Goal: Task Accomplishment & Management: Manage account settings

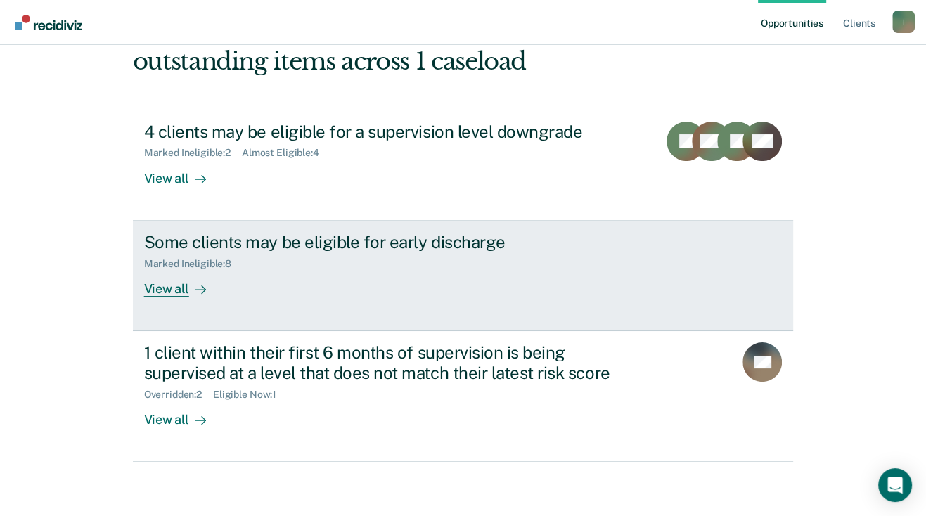
scroll to position [102, 0]
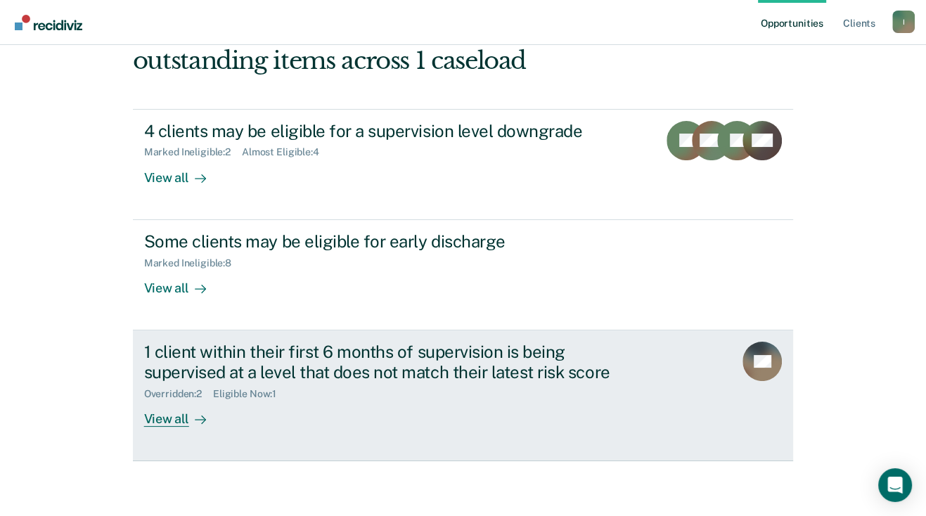
click at [160, 419] on div "View all" at bounding box center [183, 413] width 79 height 27
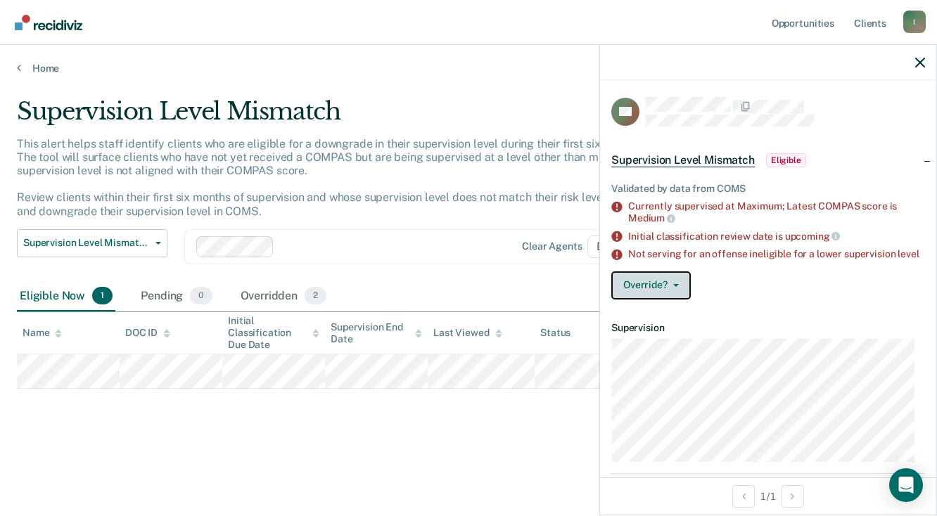
click at [653, 295] on button "Override?" at bounding box center [650, 286] width 79 height 28
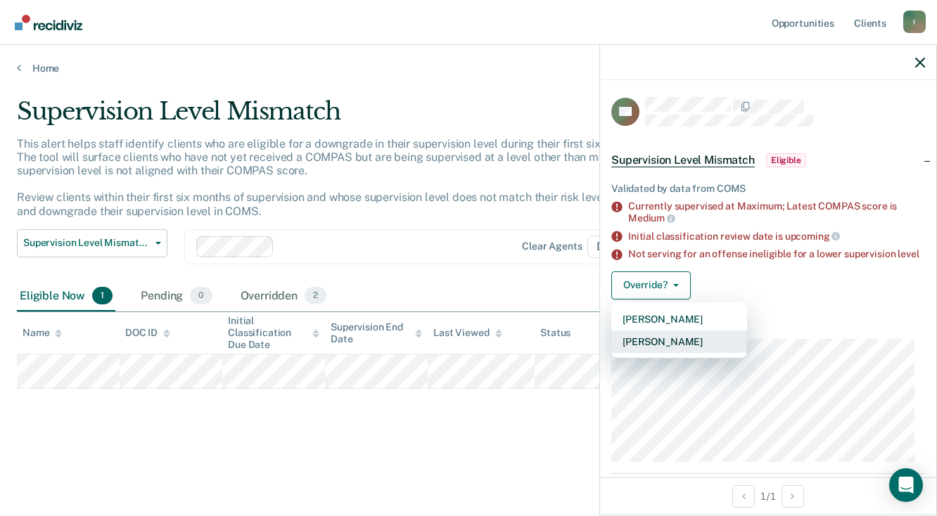
click at [641, 353] on button "[PERSON_NAME]" at bounding box center [679, 342] width 136 height 23
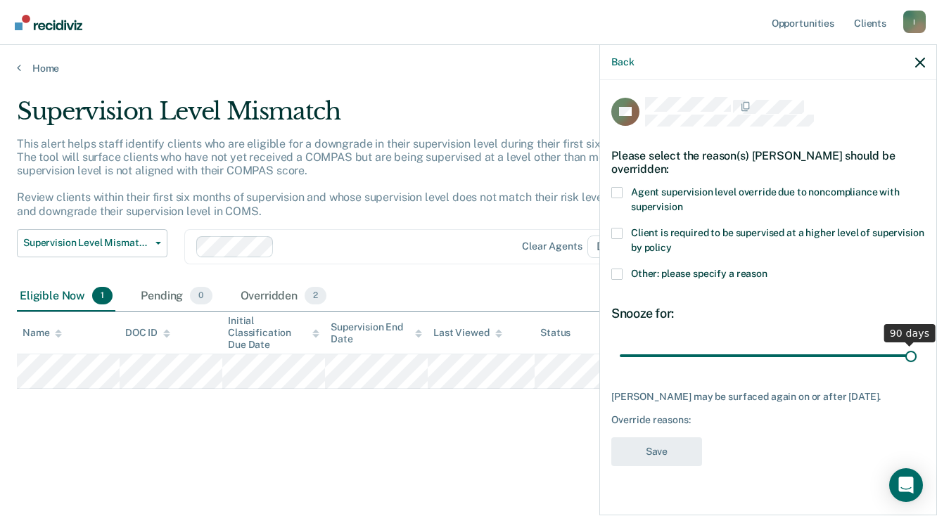
drag, startPoint x: 718, startPoint y: 351, endPoint x: 949, endPoint y: 340, distance: 231.7
type input "90"
click at [917, 344] on input "range" at bounding box center [768, 356] width 297 height 25
click at [619, 273] on span at bounding box center [616, 274] width 11 height 11
click at [767, 269] on input "Other: please specify a reason" at bounding box center [767, 269] width 0 height 0
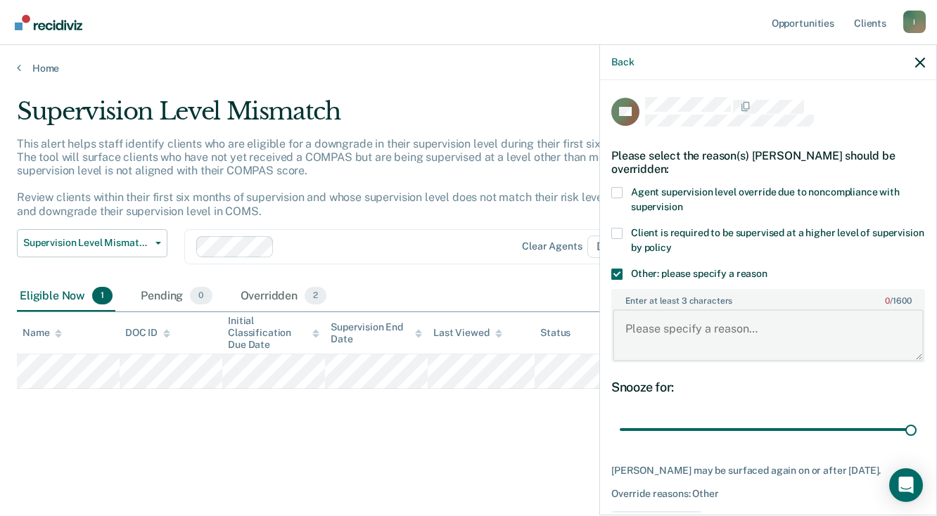
click at [715, 333] on textarea "Enter at least 3 characters 0 / 1600" at bounding box center [768, 336] width 311 height 52
type textarea "Client"
click at [617, 230] on span at bounding box center [616, 233] width 11 height 11
click at [672, 243] on input "Client is required to be supervised at a higher level of supervision by policy" at bounding box center [672, 243] width 0 height 0
click at [616, 274] on span at bounding box center [616, 274] width 11 height 11
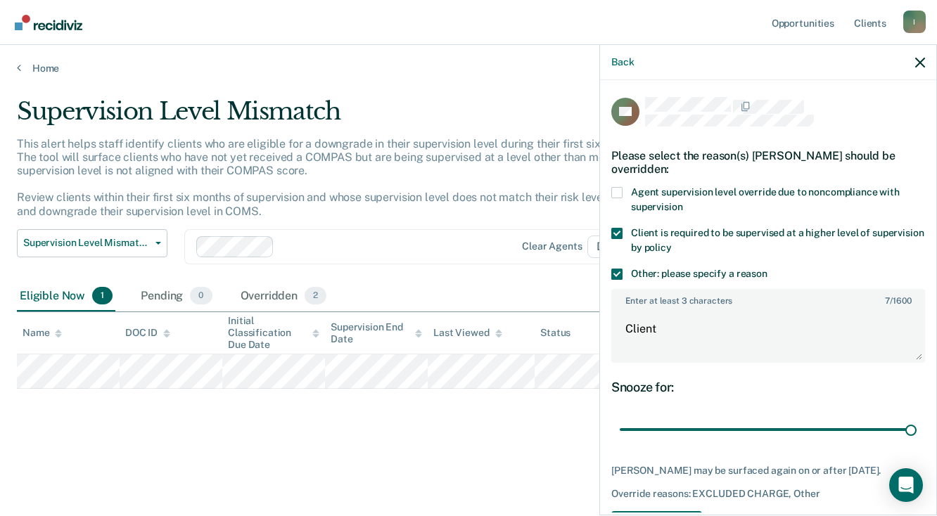
click at [767, 269] on input "Other: please specify a reason" at bounding box center [767, 269] width 0 height 0
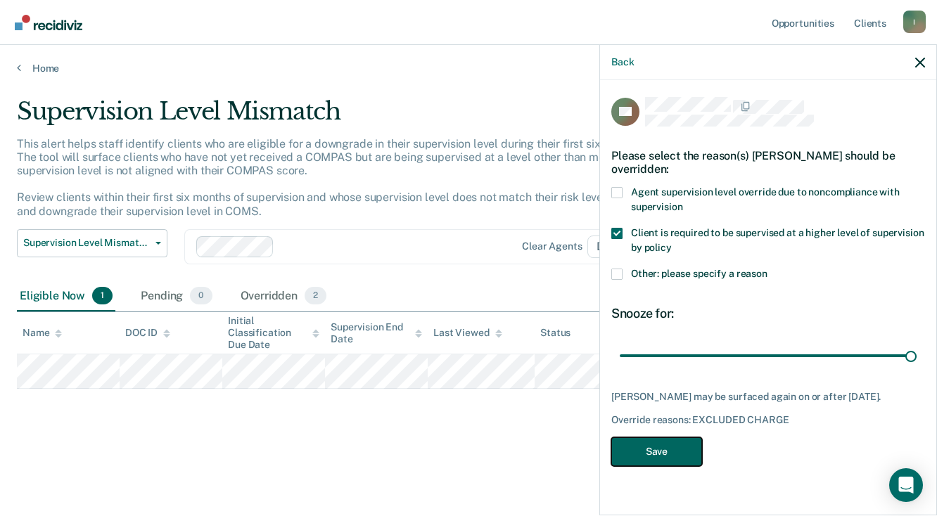
click at [654, 458] on button "Save" at bounding box center [656, 452] width 91 height 29
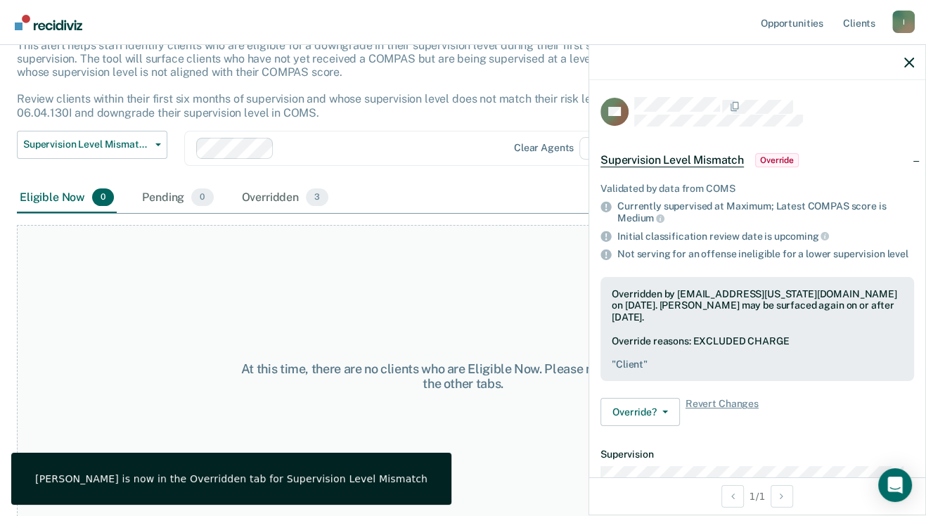
scroll to position [108, 0]
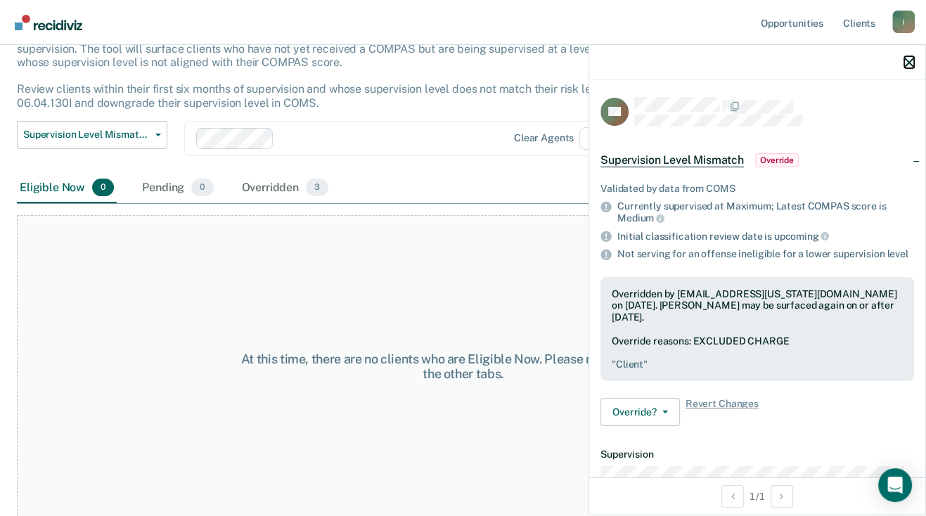
click at [909, 65] on icon "button" at bounding box center [910, 63] width 10 height 10
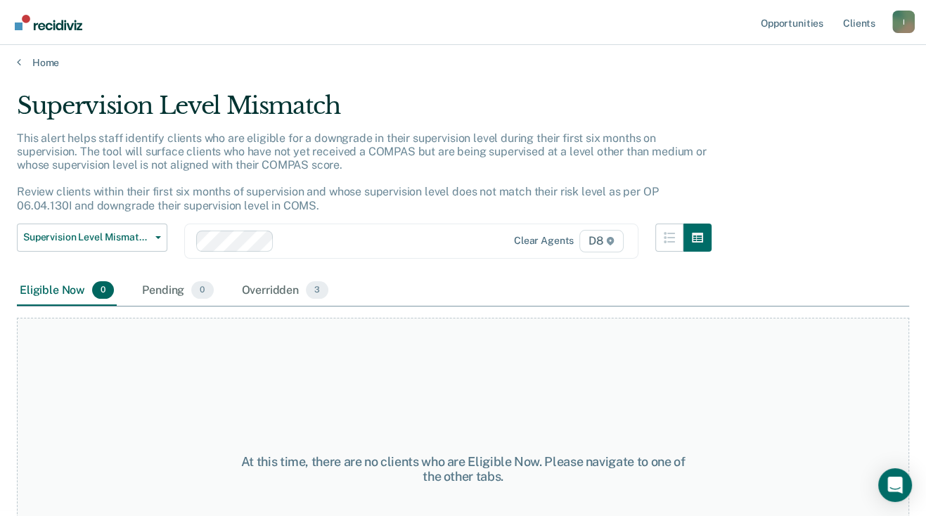
scroll to position [0, 0]
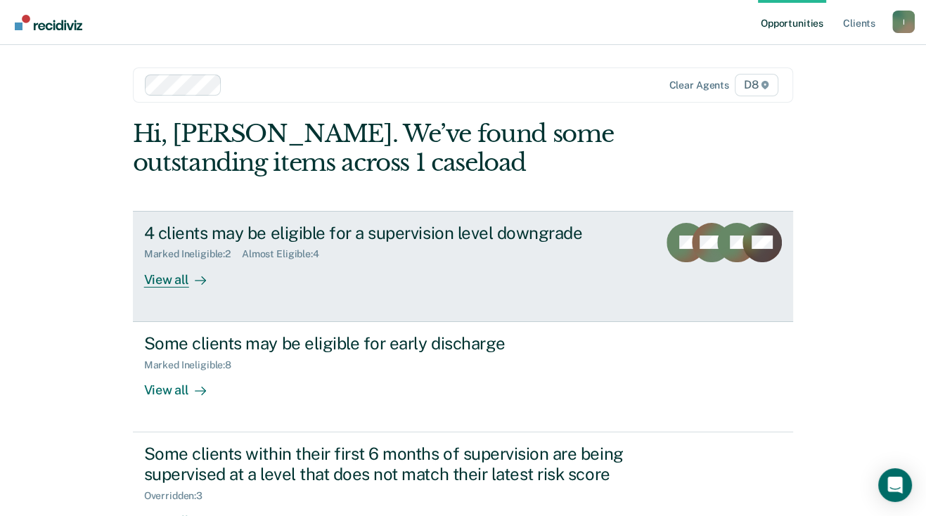
click at [151, 281] on div "View all" at bounding box center [183, 273] width 79 height 27
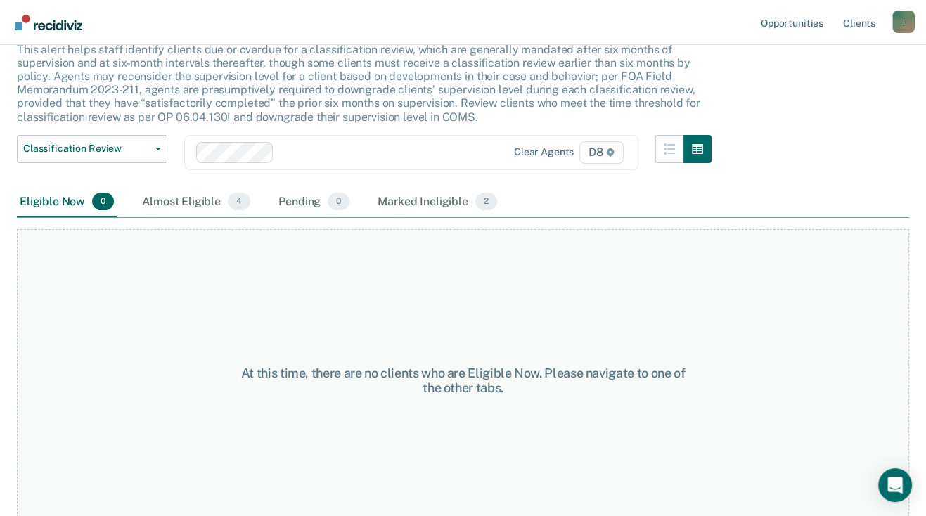
scroll to position [84, 0]
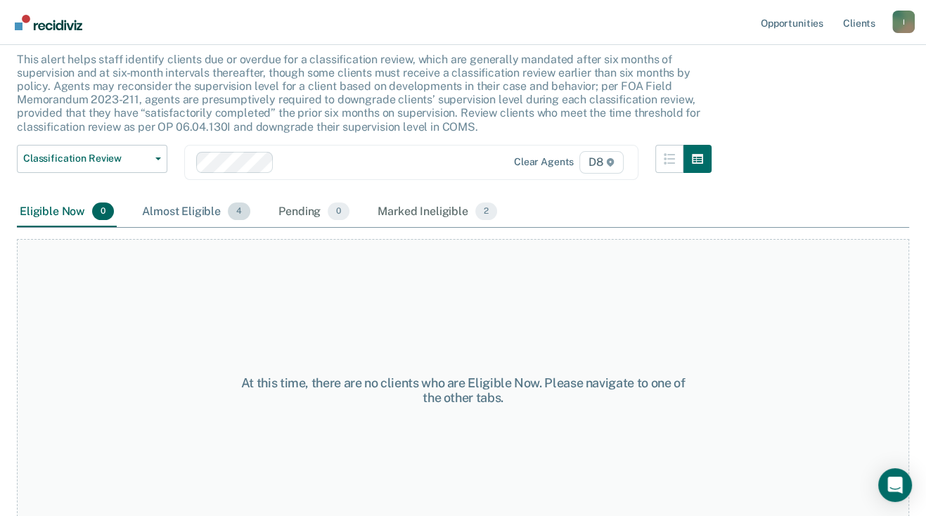
click at [234, 212] on span "4" at bounding box center [239, 212] width 23 height 18
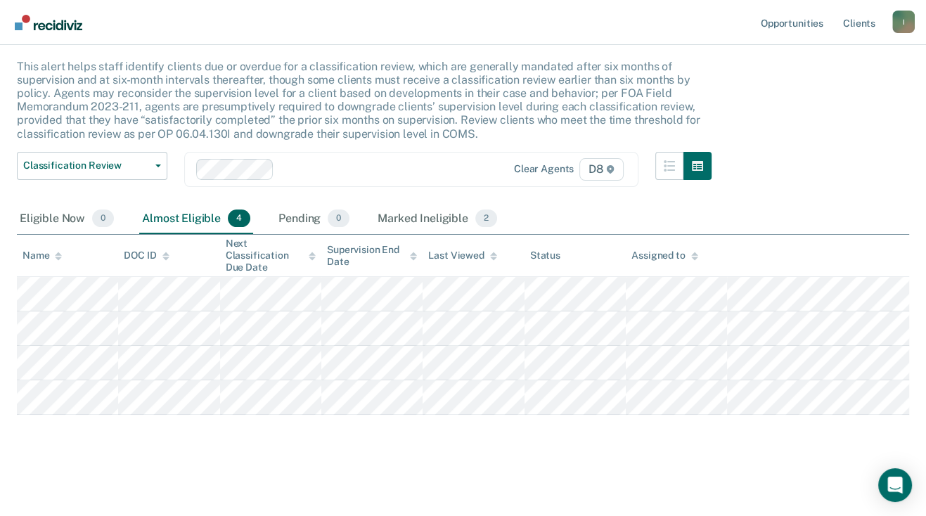
scroll to position [75, 0]
